Goal: Task Accomplishment & Management: Manage account settings

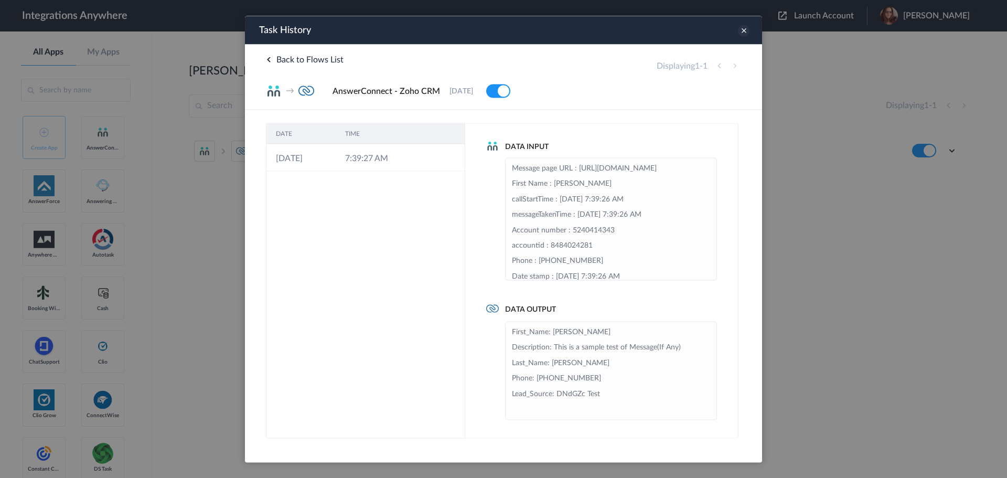
click at [742, 31] on icon at bounding box center [744, 31] width 12 height 12
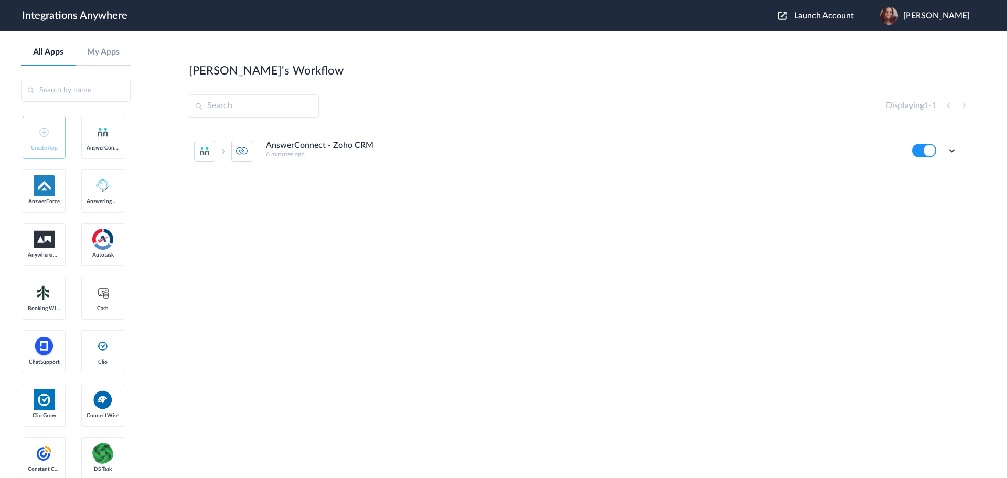
click at [811, 17] on span "Launch Account" at bounding box center [824, 16] width 60 height 8
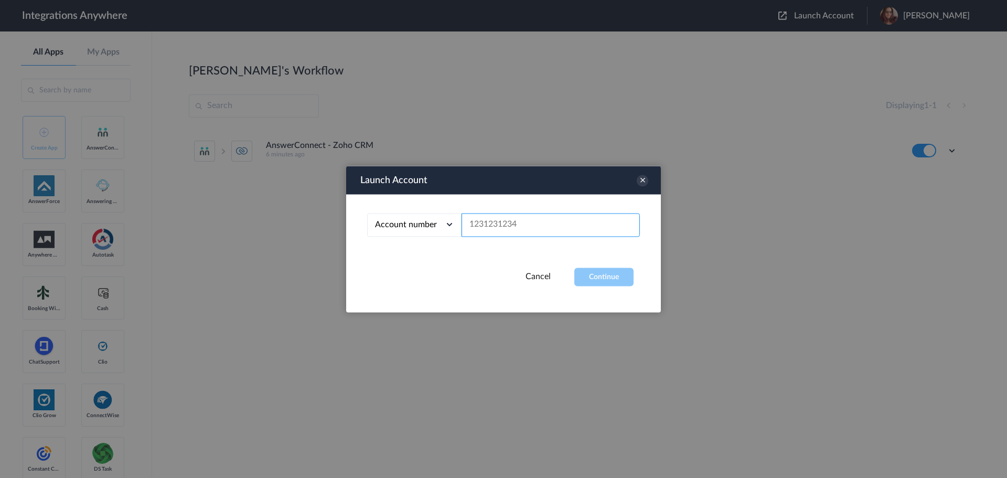
click at [538, 225] on input "text" at bounding box center [550, 225] width 178 height 24
paste input "9862083089"
type input "9862083089"
click at [596, 279] on button "Continue" at bounding box center [603, 276] width 59 height 18
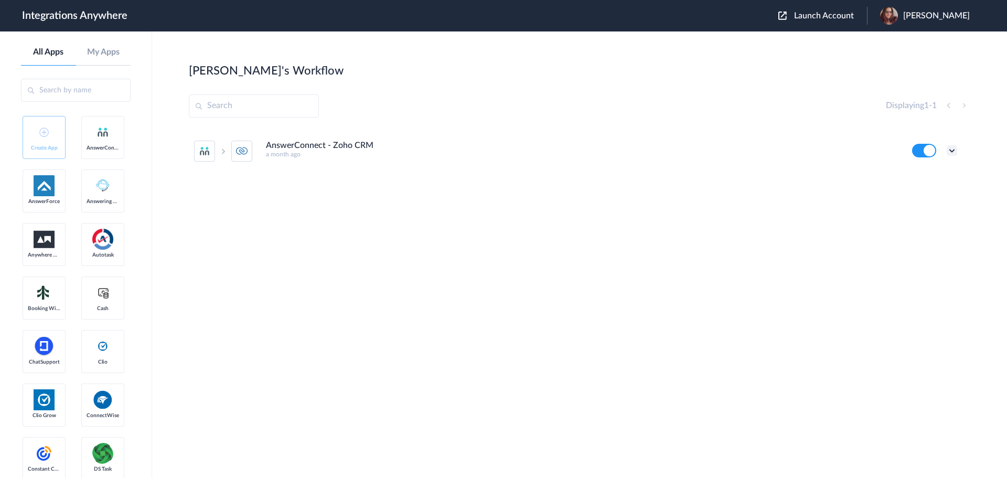
click at [953, 153] on icon at bounding box center [951, 150] width 10 height 10
click at [915, 180] on li "Edit" at bounding box center [923, 174] width 68 height 19
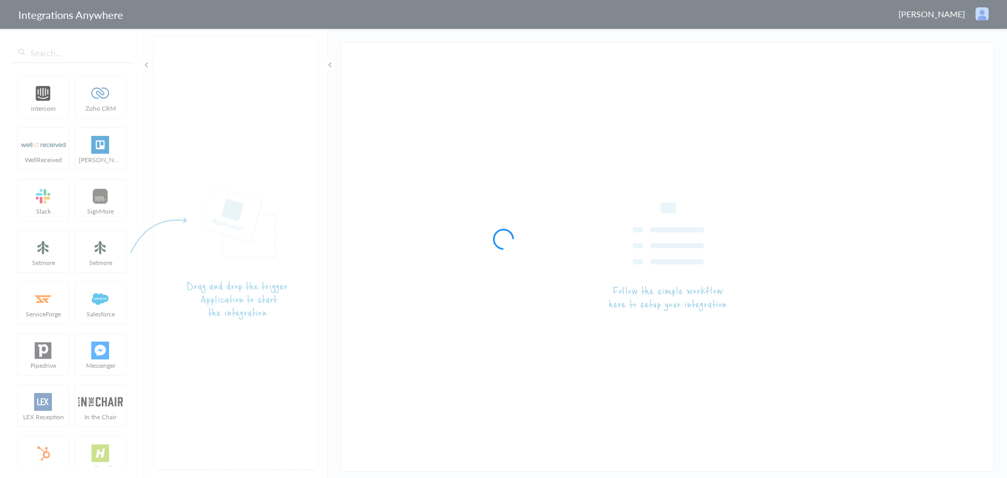
type input "AnswerConnect - Zoho CRM"
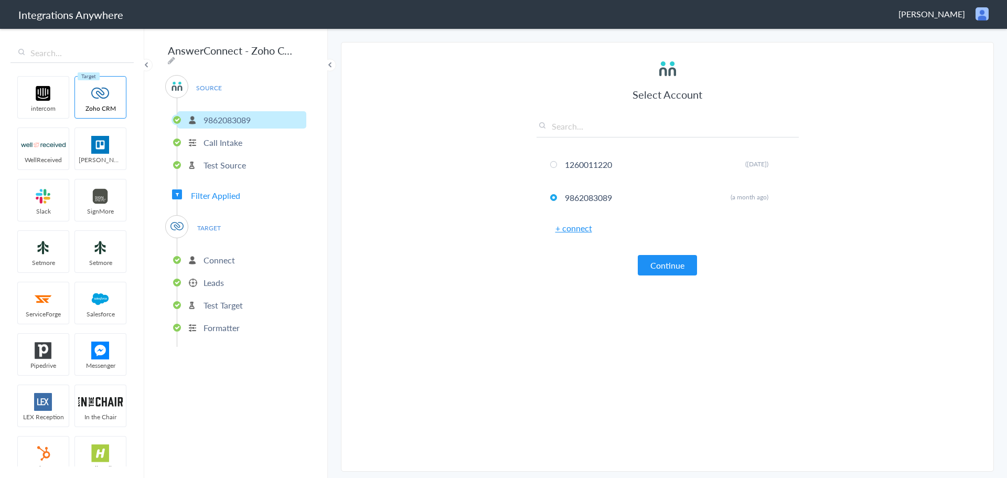
click at [225, 190] on span "Filter Applied" at bounding box center [215, 195] width 49 height 12
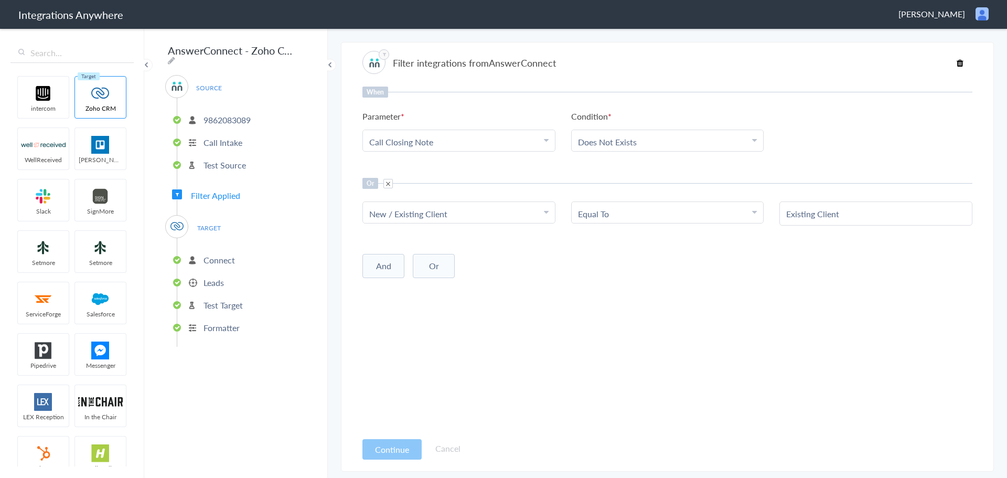
click at [229, 328] on p "Formatter" at bounding box center [221, 327] width 36 height 12
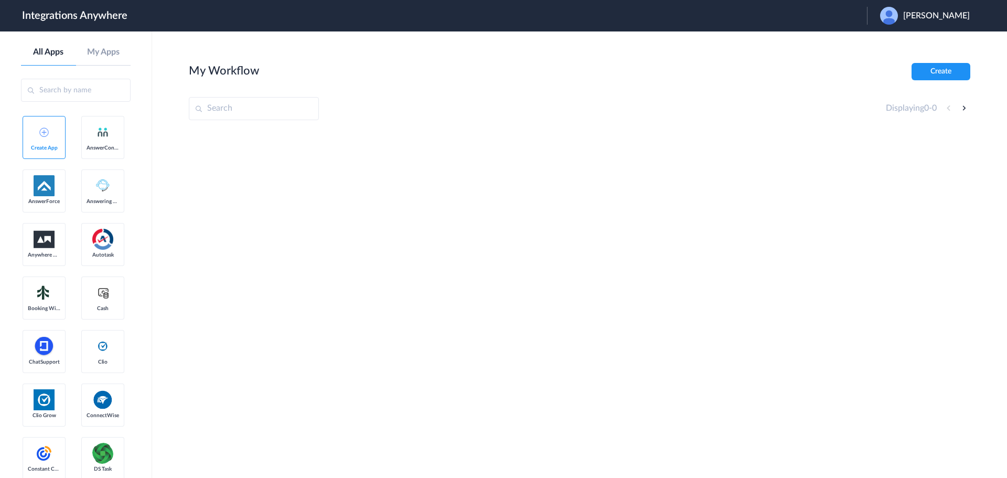
click at [943, 13] on span "Erin Williams" at bounding box center [936, 16] width 67 height 10
click at [920, 51] on li "Logout" at bounding box center [923, 42] width 113 height 19
